Goal: Information Seeking & Learning: Learn about a topic

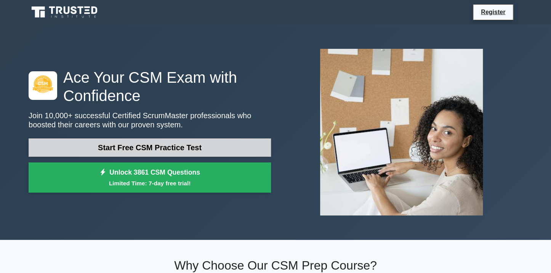
click at [193, 151] on link "Start Free CSM Practice Test" at bounding box center [150, 147] width 242 height 18
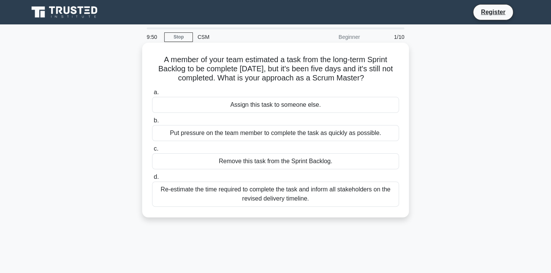
click at [196, 105] on div "Assign this task to someone else." at bounding box center [275, 105] width 247 height 16
click at [152, 95] on input "a. Assign this task to someone else." at bounding box center [152, 92] width 0 height 5
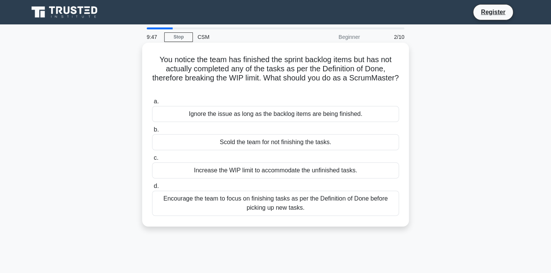
click at [229, 140] on div "Scold the team for not finishing the tasks." at bounding box center [275, 142] width 247 height 16
click at [152, 132] on input "b. Scold the team for not finishing the tasks." at bounding box center [152, 129] width 0 height 5
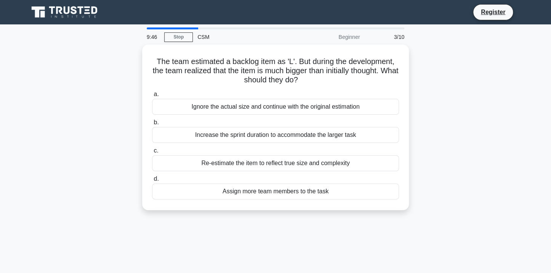
click at [229, 140] on div "Increase the sprint duration to accommodate the larger task" at bounding box center [275, 135] width 247 height 16
click at [152, 125] on input "b. Increase the sprint duration to accommodate the larger task" at bounding box center [152, 122] width 0 height 5
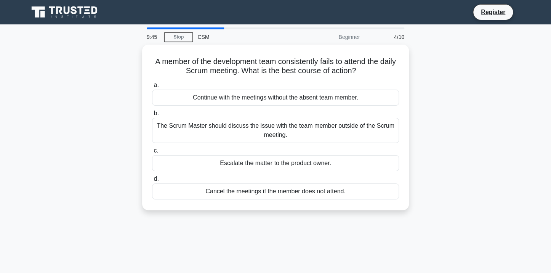
click at [229, 140] on div "The Scrum Master should discuss the issue with the team member outside of the S…" at bounding box center [275, 130] width 247 height 25
click at [152, 116] on input "b. The Scrum Master should discuss the issue with the team member outside of th…" at bounding box center [152, 113] width 0 height 5
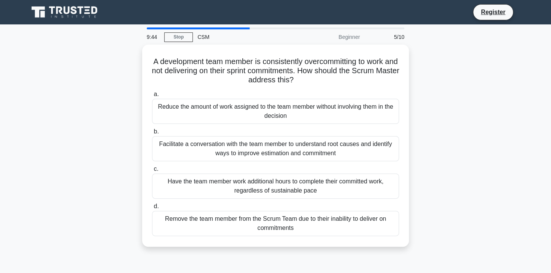
click at [229, 140] on div "Facilitate a conversation with the team member to understand root causes and id…" at bounding box center [275, 148] width 247 height 25
click at [152, 134] on input "b. Facilitate a conversation with the team member to understand root causes and…" at bounding box center [152, 131] width 0 height 5
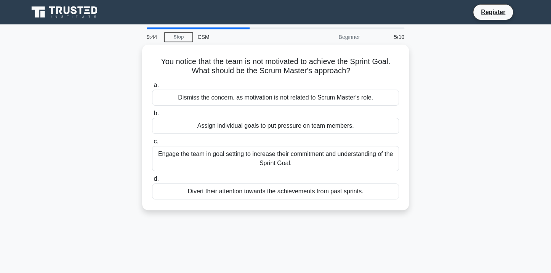
click at [229, 140] on label "c. Engage the team in goal setting to increase their commitment and understandi…" at bounding box center [275, 154] width 247 height 34
click at [152, 140] on input "c. Engage the team in goal setting to increase their commitment and understandi…" at bounding box center [152, 141] width 0 height 5
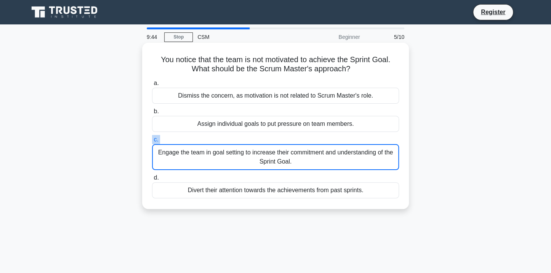
click at [229, 140] on label "c. Engage the team in goal setting to increase their commitment and understandi…" at bounding box center [275, 152] width 247 height 35
click at [152, 140] on input "c. Engage the team in goal setting to increase their commitment and understandi…" at bounding box center [152, 139] width 0 height 5
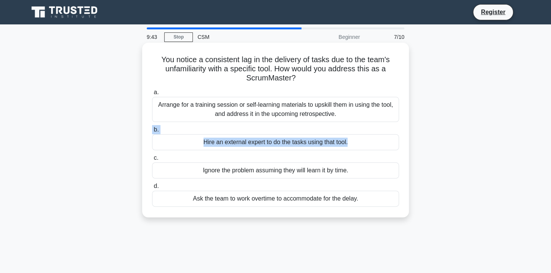
drag, startPoint x: 229, startPoint y: 140, endPoint x: 231, endPoint y: 123, distance: 17.0
click at [231, 123] on div "a. Arrange for a training session or self-learning materials to upskill them in…" at bounding box center [275, 147] width 256 height 122
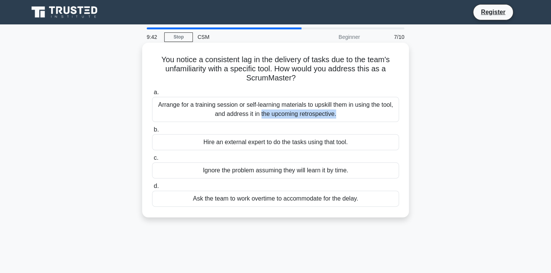
click at [231, 123] on div "a. Arrange for a training session or self-learning materials to upskill them in…" at bounding box center [275, 147] width 256 height 122
drag, startPoint x: 231, startPoint y: 123, endPoint x: 233, endPoint y: 112, distance: 11.1
click at [233, 112] on div "a. Arrange for a training session or self-learning materials to upskill them in…" at bounding box center [275, 147] width 256 height 122
click at [233, 137] on div "Hire an external expert to do the tasks using that tool." at bounding box center [275, 142] width 247 height 16
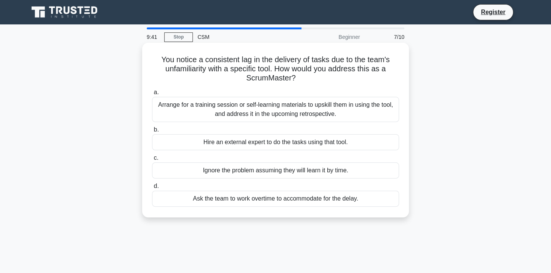
click at [152, 132] on input "b. Hire an external expert to do the tasks using that tool." at bounding box center [152, 129] width 0 height 5
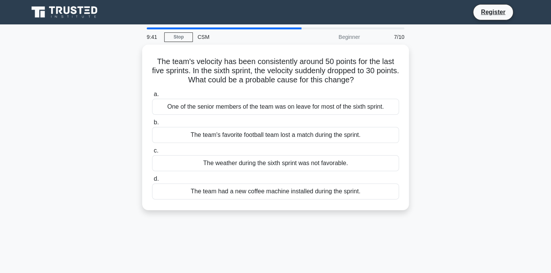
click at [233, 137] on div "The team's favorite football team lost a match during the sprint." at bounding box center [275, 135] width 247 height 16
click at [152, 125] on input "b. The team's favorite football team lost a match during the sprint." at bounding box center [152, 122] width 0 height 5
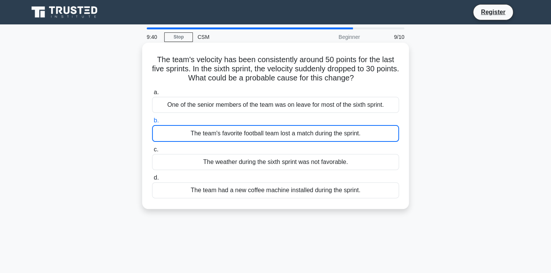
click at [233, 137] on div "The team's favorite football team lost a match during the sprint." at bounding box center [275, 133] width 247 height 17
click at [152, 123] on input "b. The team's favorite football team lost a match during the sprint." at bounding box center [152, 120] width 0 height 5
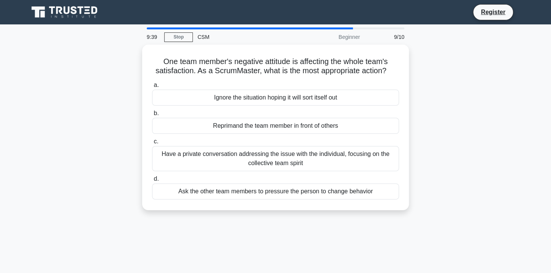
click at [233, 137] on label "c. Have a private conversation addressing the issue with the individual, focusi…" at bounding box center [275, 154] width 247 height 34
click at [152, 139] on input "c. Have a private conversation addressing the issue with the individual, focusi…" at bounding box center [152, 141] width 0 height 5
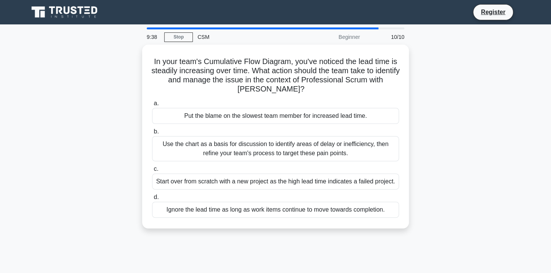
click at [233, 137] on div "Use the chart as a basis for discussion to identify areas of delay or inefficie…" at bounding box center [275, 148] width 247 height 25
click at [152, 134] on input "b. Use the chart as a basis for discussion to identify areas of delay or ineffi…" at bounding box center [152, 131] width 0 height 5
